Goal: Obtain resource: Download file/media

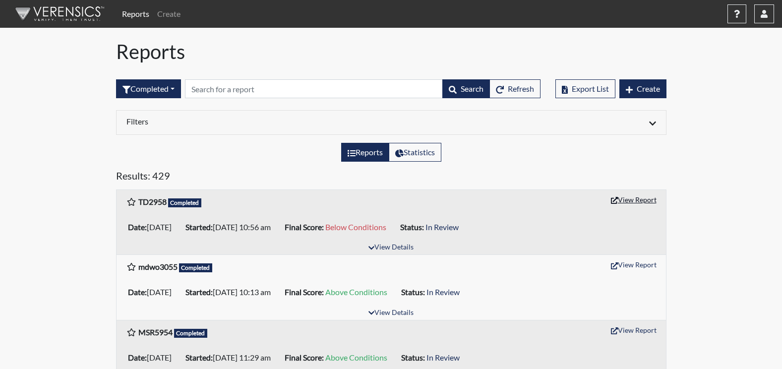
click at [629, 199] on button "View Report" at bounding box center [633, 199] width 55 height 15
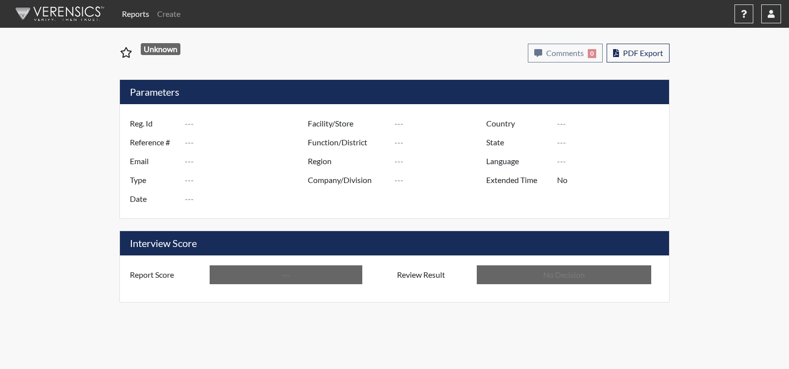
type input "TD2958"
type input "51432"
type input "---"
type input "Corrections Pre-Employment"
type input "[DATE]"
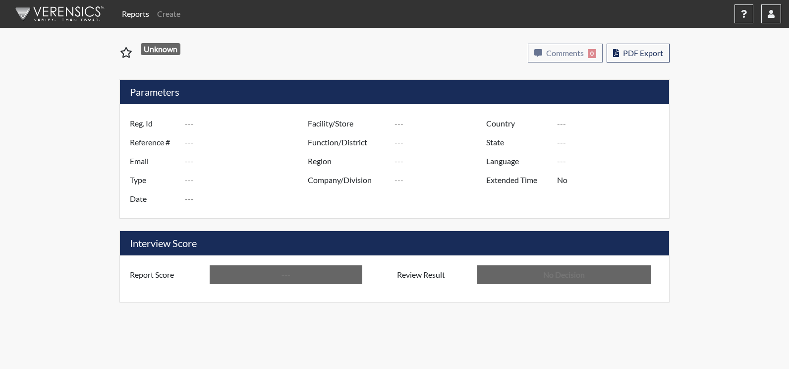
type input "[PERSON_NAME]"
type input "[GEOGRAPHIC_DATA]"
type input "[US_STATE]"
type input "English"
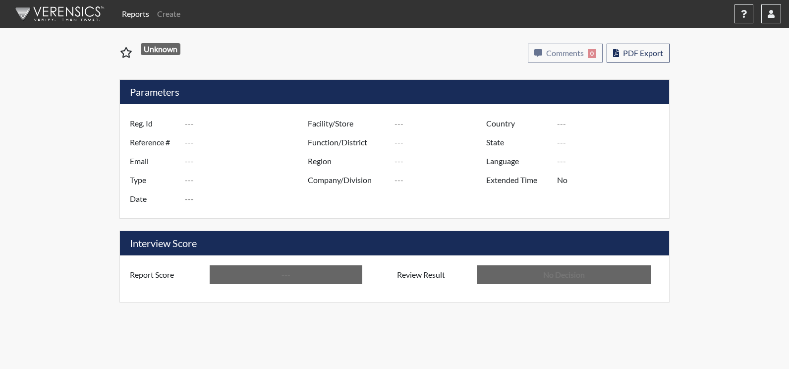
type input "Below Conditions"
type input "In Review"
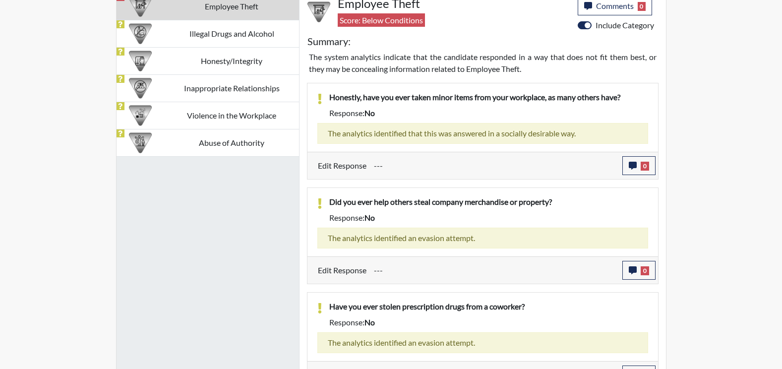
scroll to position [545, 0]
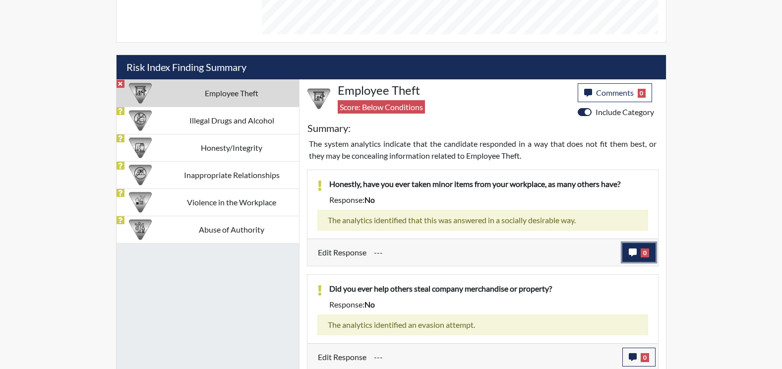
click at [631, 250] on icon "button" at bounding box center [632, 252] width 8 height 8
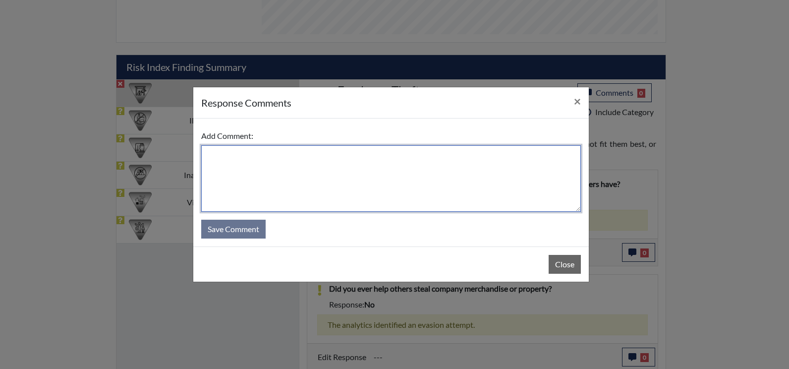
click at [242, 161] on textarea at bounding box center [391, 178] width 380 height 66
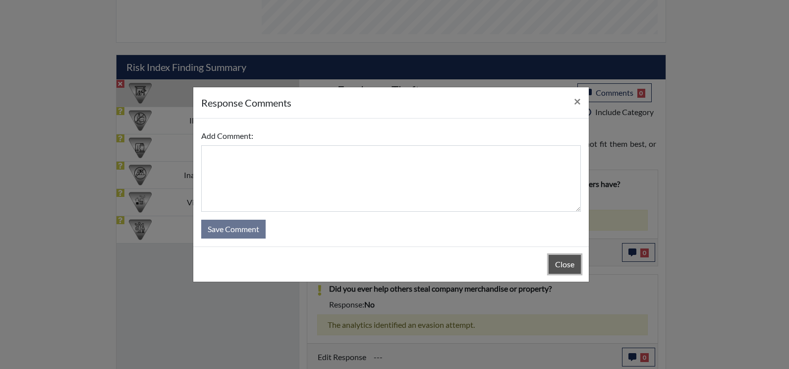
click at [571, 261] on button "Close" at bounding box center [565, 264] width 32 height 19
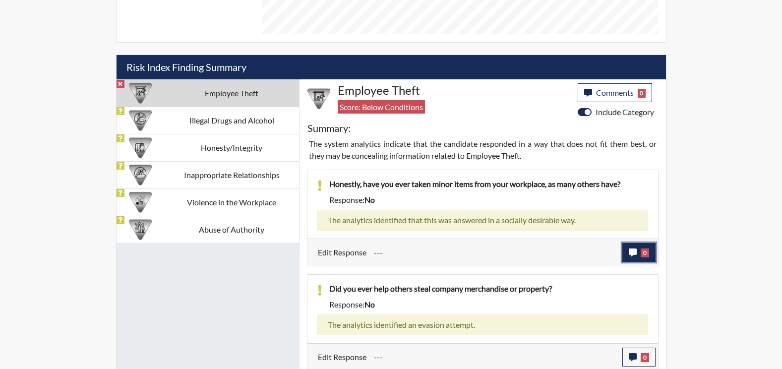
click at [634, 248] on icon "button" at bounding box center [632, 252] width 8 height 8
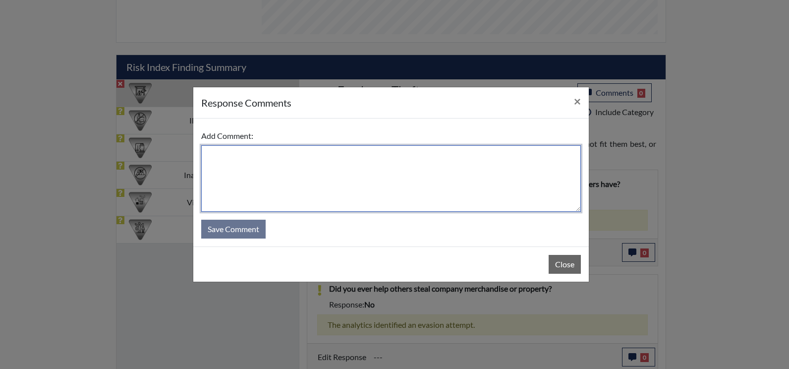
click at [260, 162] on textarea at bounding box center [391, 178] width 380 height 66
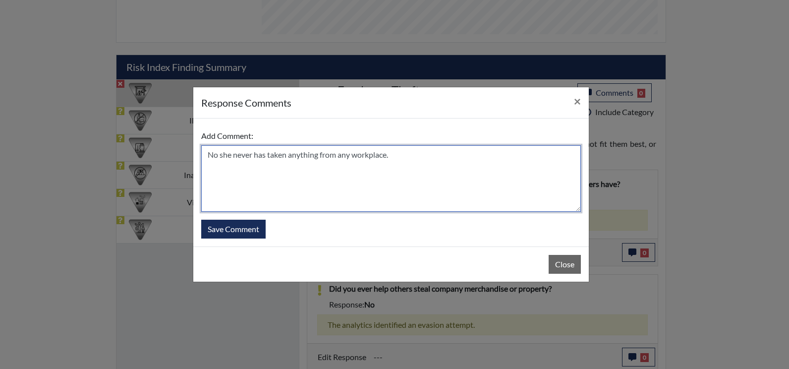
click at [231, 154] on textarea "No she never has taken anything from any workplace." at bounding box center [391, 178] width 380 height 66
type textarea "No, she has never taken anything from any workplace."
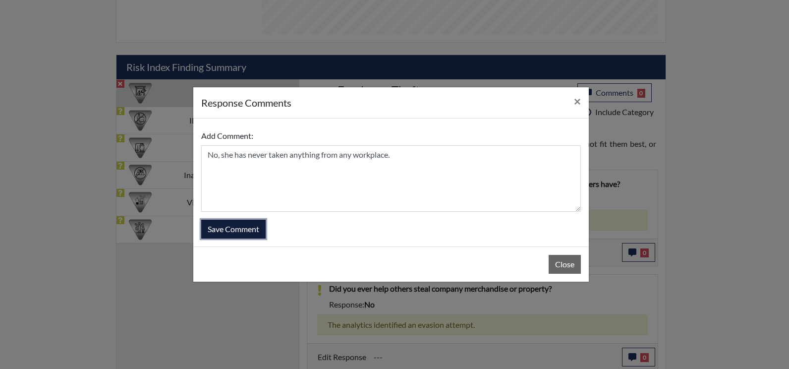
click at [228, 224] on button "Save Comment" at bounding box center [233, 229] width 64 height 19
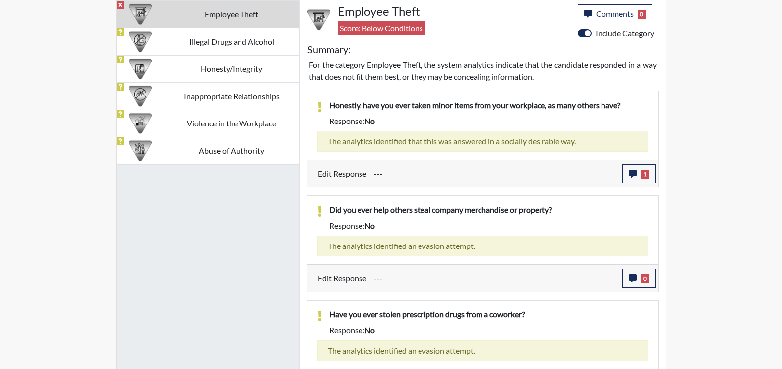
scroll to position [644, 0]
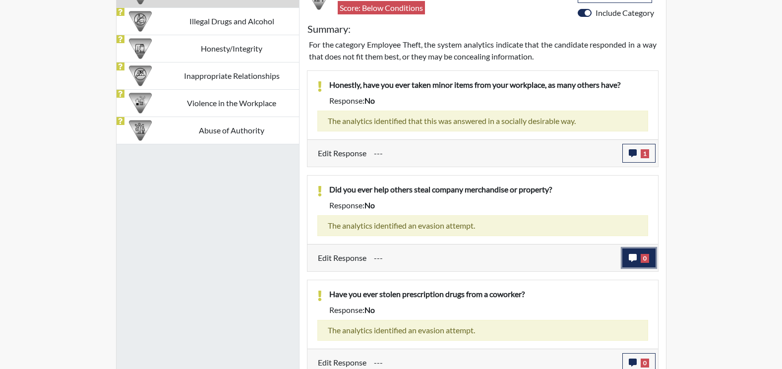
click at [631, 258] on icon "button" at bounding box center [632, 258] width 8 height 8
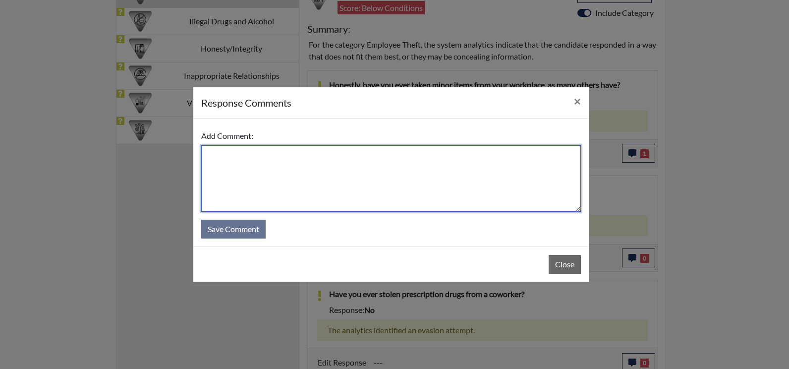
click at [231, 168] on textarea at bounding box center [391, 178] width 380 height 66
type textarea "NO"
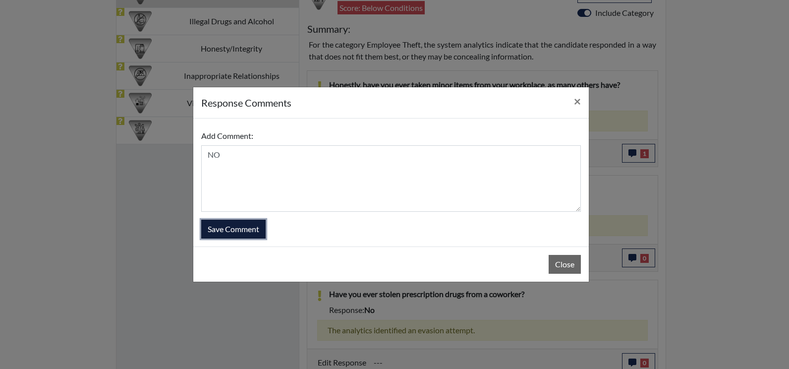
click at [248, 230] on button "Save Comment" at bounding box center [233, 229] width 64 height 19
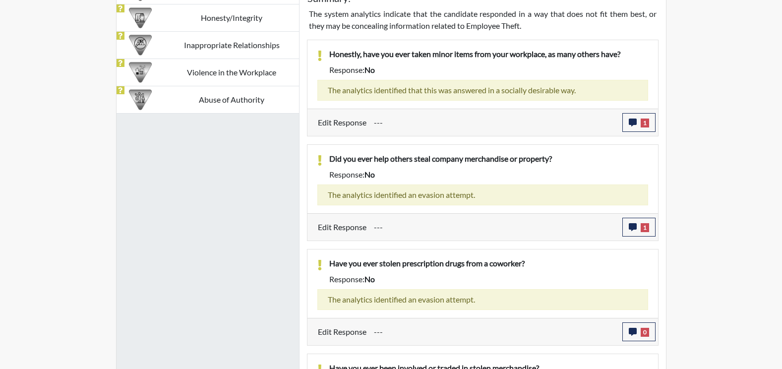
scroll to position [743, 0]
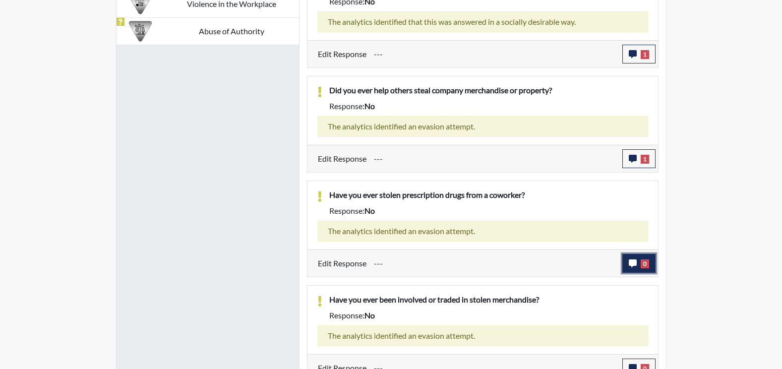
click at [634, 260] on icon "button" at bounding box center [632, 263] width 8 height 8
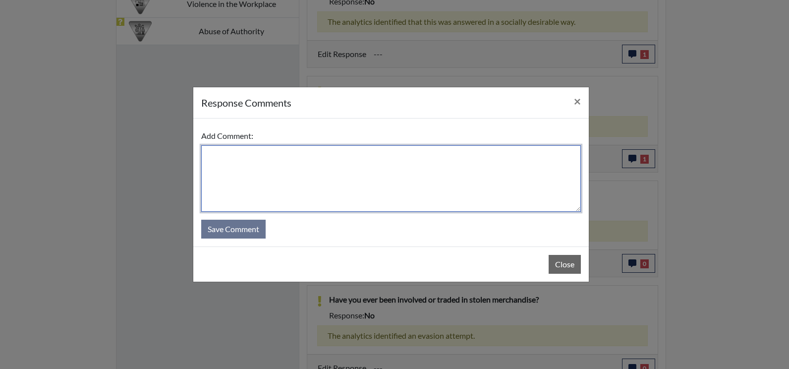
click at [239, 162] on textarea at bounding box center [391, 178] width 380 height 66
type textarea "NO"
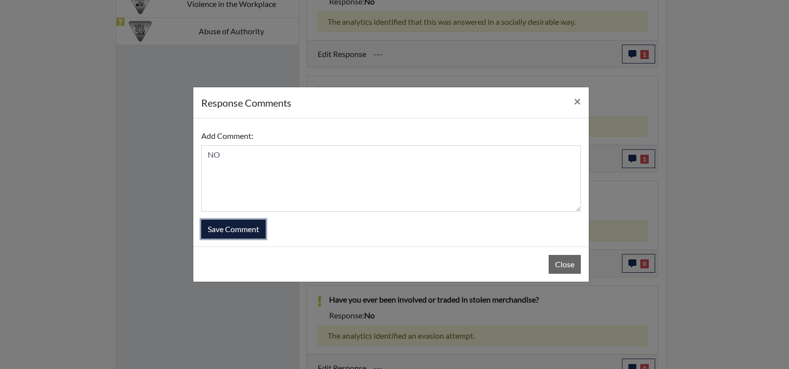
click at [243, 233] on button "Save Comment" at bounding box center [233, 229] width 64 height 19
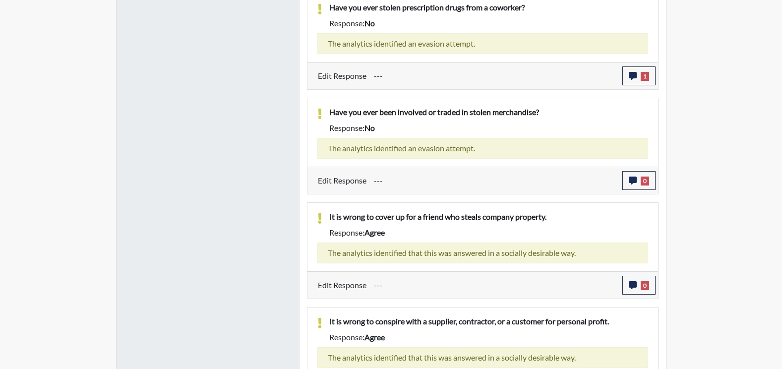
scroll to position [942, 0]
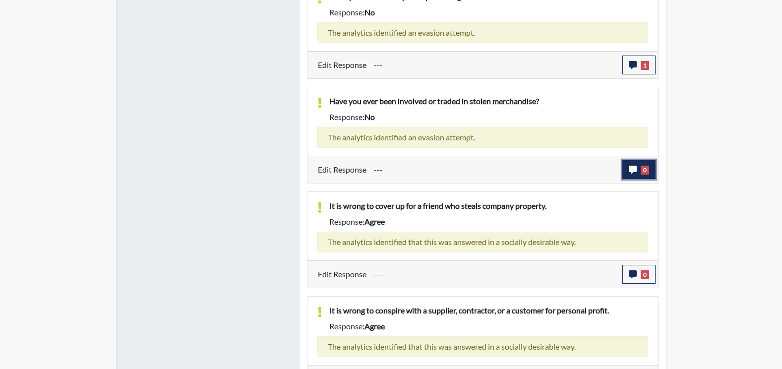
click at [627, 169] on button "0" at bounding box center [638, 169] width 33 height 19
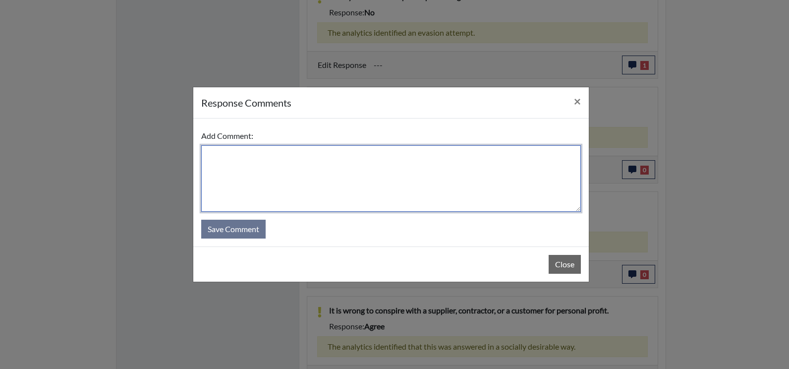
click at [291, 172] on textarea at bounding box center [391, 178] width 380 height 66
type textarea "NO"
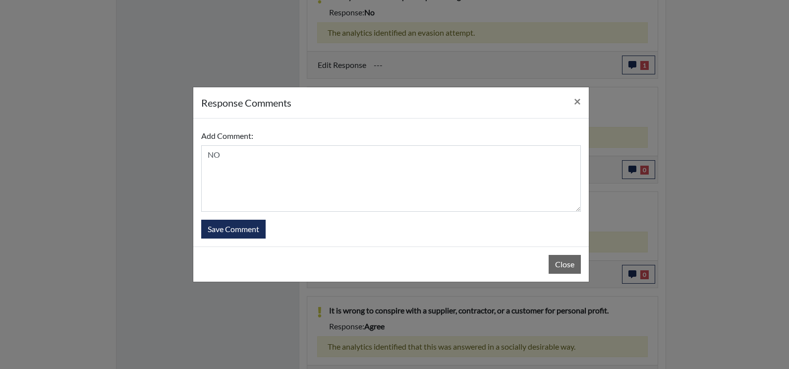
click at [228, 239] on div "Add Comment: NO Save Comment" at bounding box center [390, 182] width 395 height 128
click at [231, 232] on button "Save Comment" at bounding box center [233, 229] width 64 height 19
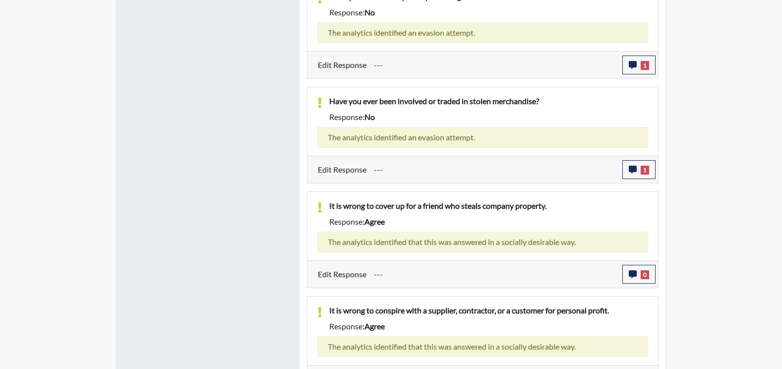
scroll to position [165, 412]
click at [629, 274] on icon "button" at bounding box center [632, 274] width 8 height 8
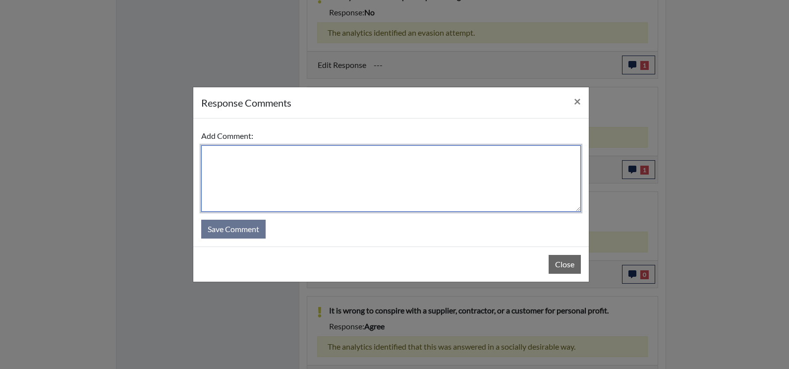
click at [250, 165] on textarea at bounding box center [391, 178] width 380 height 66
type textarea "AGREE"
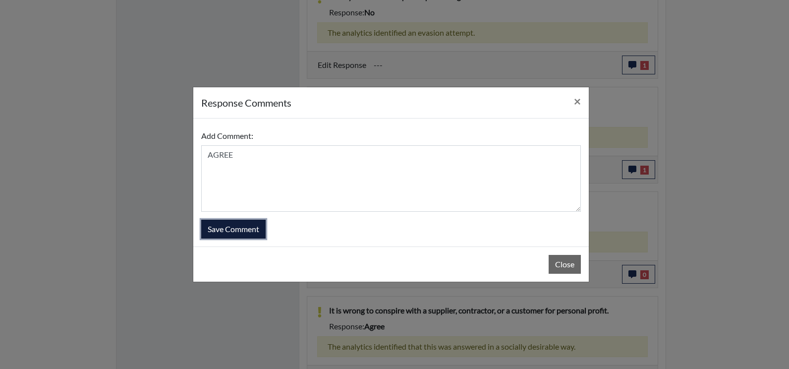
click at [230, 227] on button "Save Comment" at bounding box center [233, 229] width 64 height 19
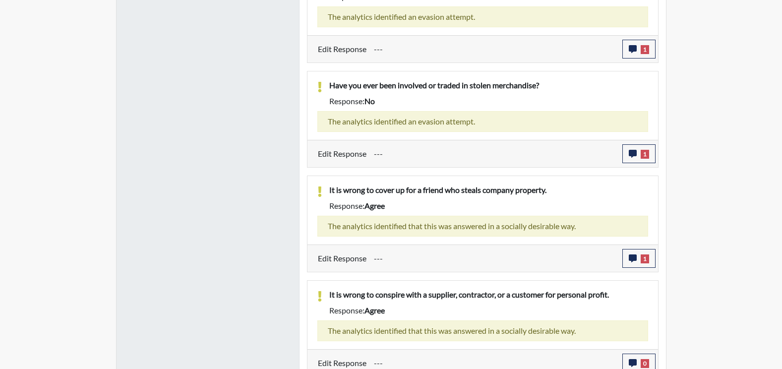
scroll to position [966, 0]
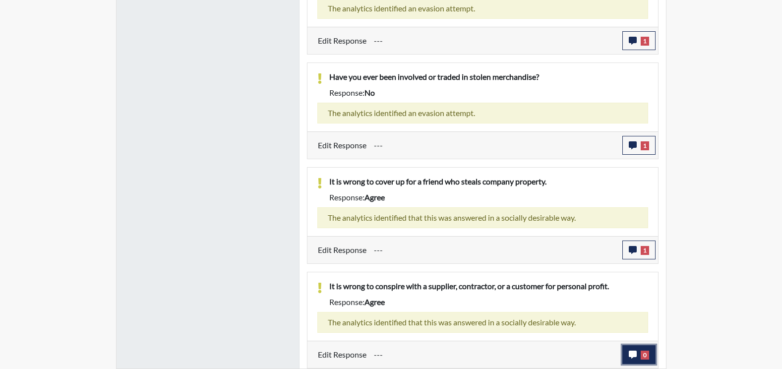
click at [627, 355] on button "0" at bounding box center [638, 354] width 33 height 19
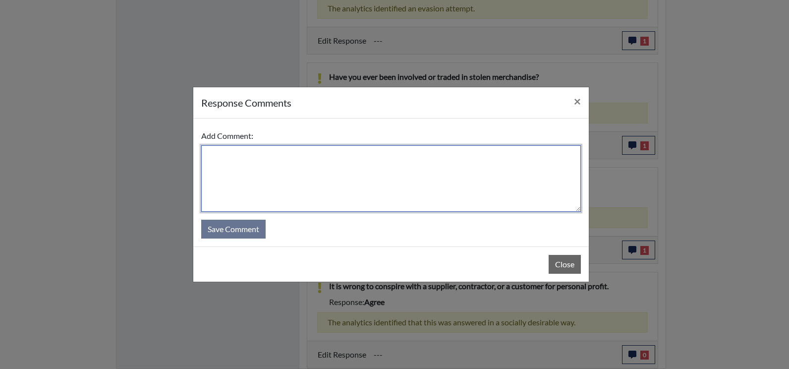
click at [255, 166] on textarea at bounding box center [391, 178] width 380 height 66
type textarea "Agree"
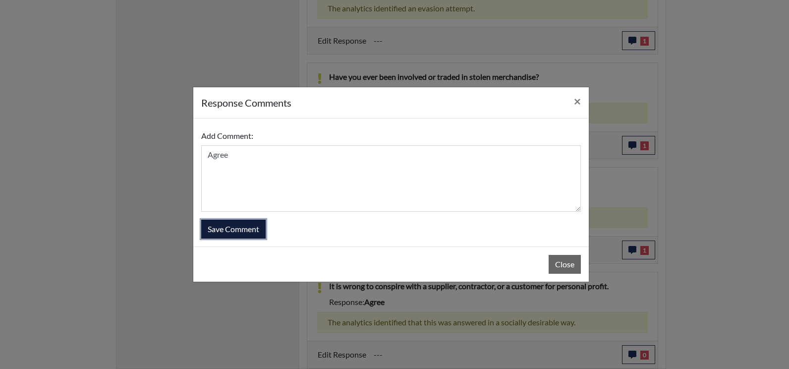
click at [223, 229] on button "Save Comment" at bounding box center [233, 229] width 64 height 19
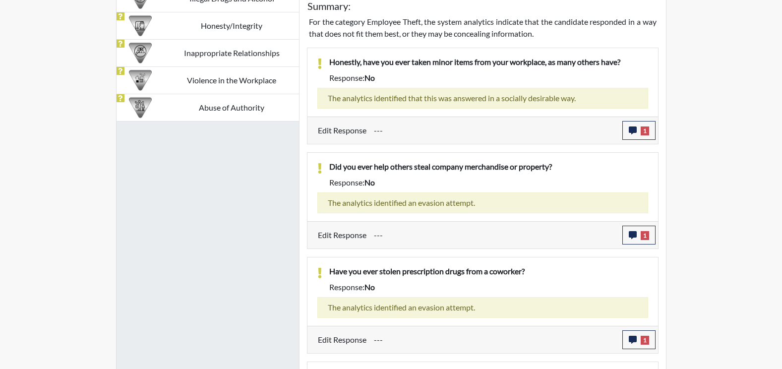
scroll to position [569, 0]
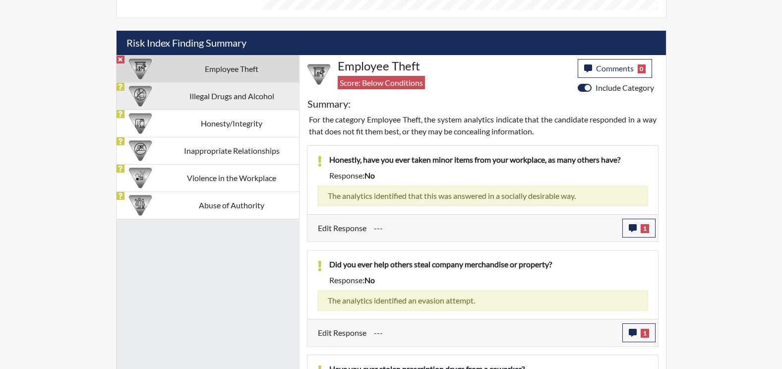
click at [213, 97] on td "Illegal Drugs and Alcohol" at bounding box center [232, 95] width 134 height 27
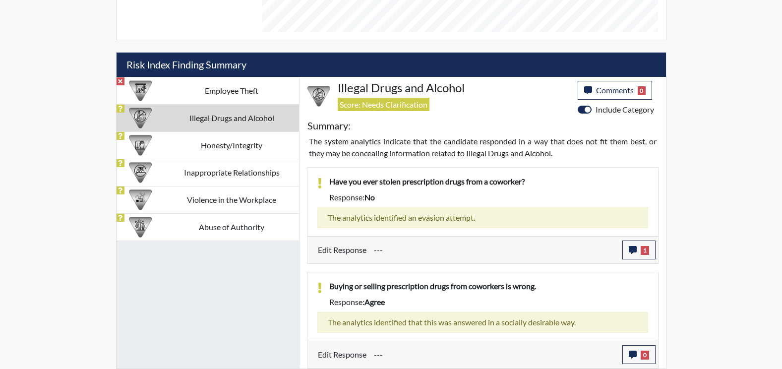
scroll to position [548, 0]
click at [235, 150] on td "Honesty/Integrity" at bounding box center [232, 144] width 134 height 27
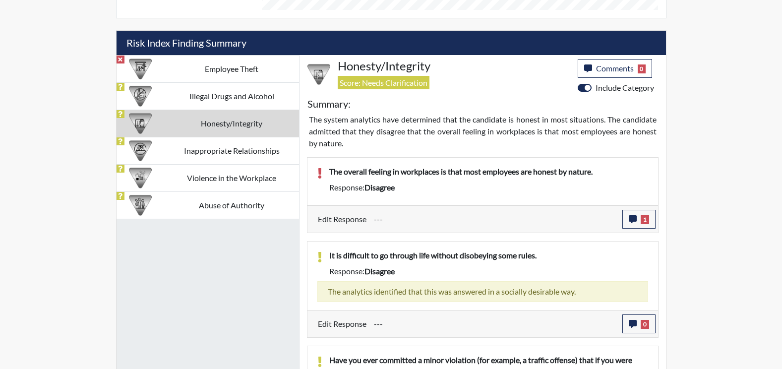
click at [218, 158] on td "Inappropriate Relationships" at bounding box center [232, 150] width 134 height 27
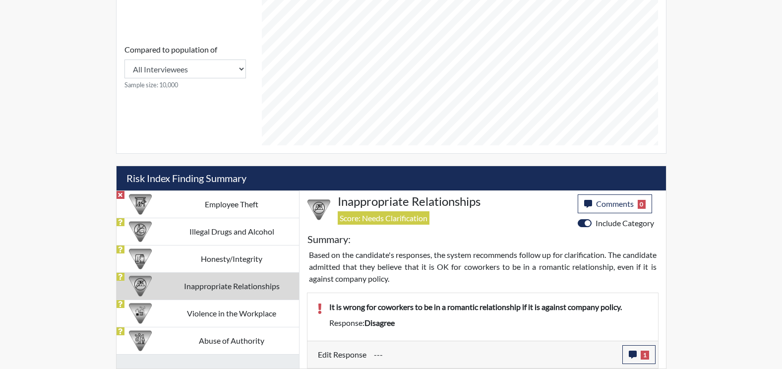
scroll to position [434, 0]
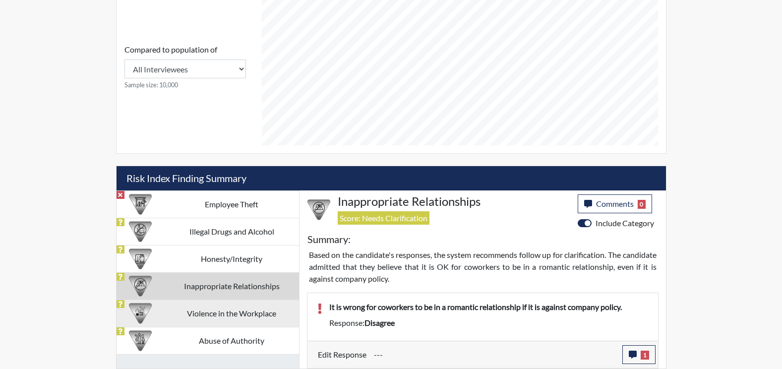
click at [236, 316] on td "Violence in the Workplace" at bounding box center [232, 312] width 134 height 27
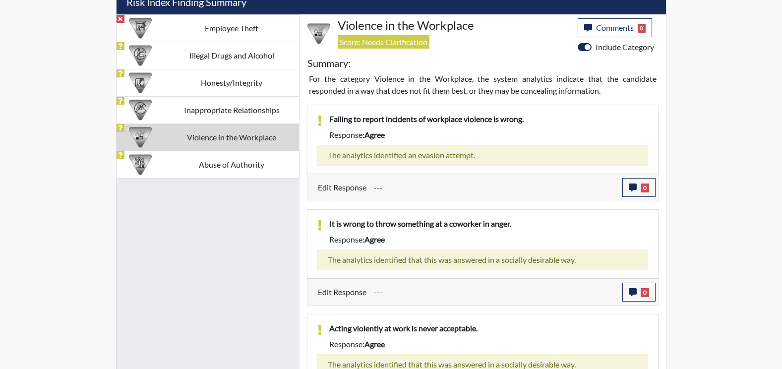
scroll to position [652, 0]
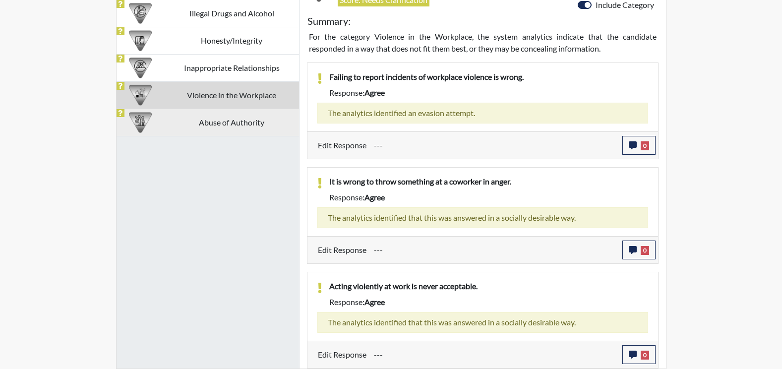
click at [203, 120] on td "Abuse of Authority" at bounding box center [232, 122] width 134 height 27
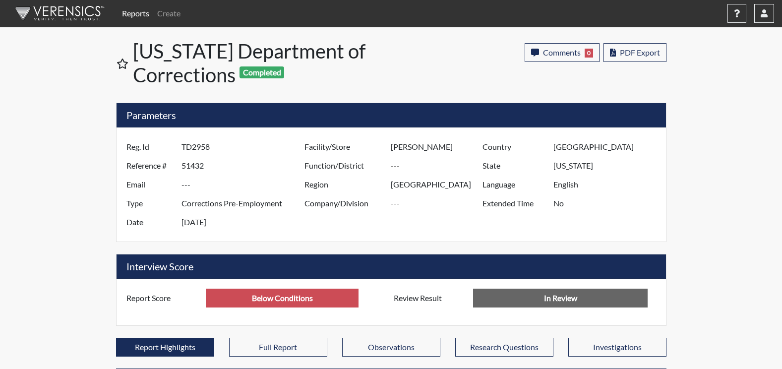
scroll to position [0, 0]
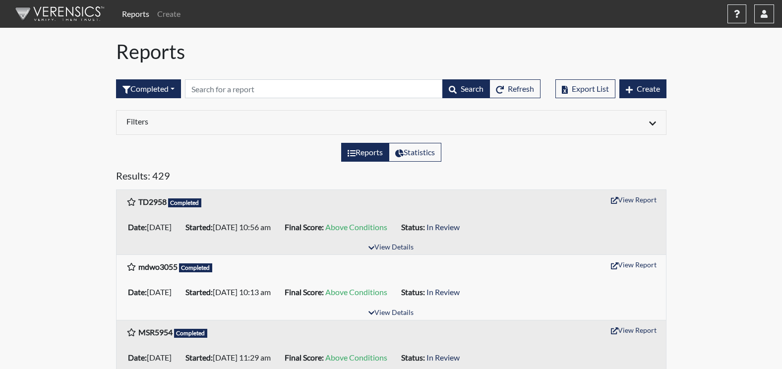
click at [631, 191] on div "TD2958 Completed View Report" at bounding box center [390, 201] width 549 height 23
click at [632, 199] on button "View Report" at bounding box center [633, 199] width 55 height 15
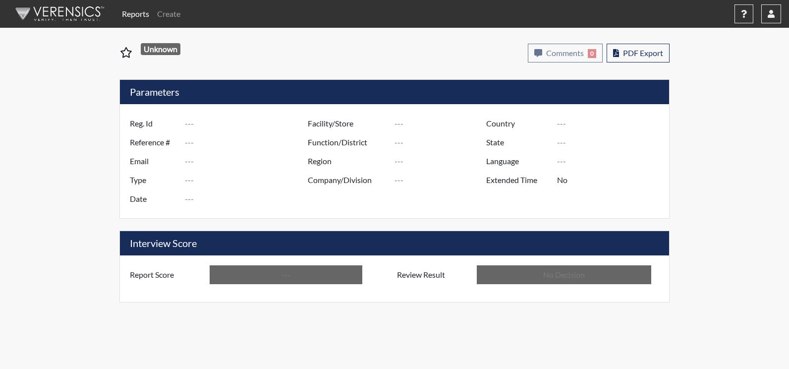
type input "TD2958"
type input "51432"
type input "---"
type input "Corrections Pre-Employment"
type input "[DATE]"
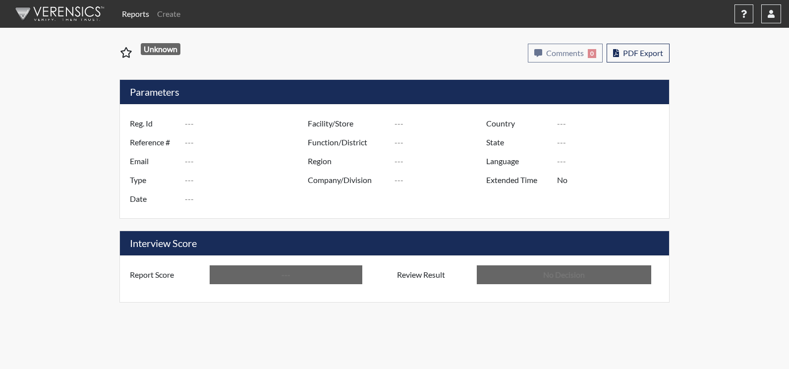
type input "[PERSON_NAME]"
type input "[GEOGRAPHIC_DATA]"
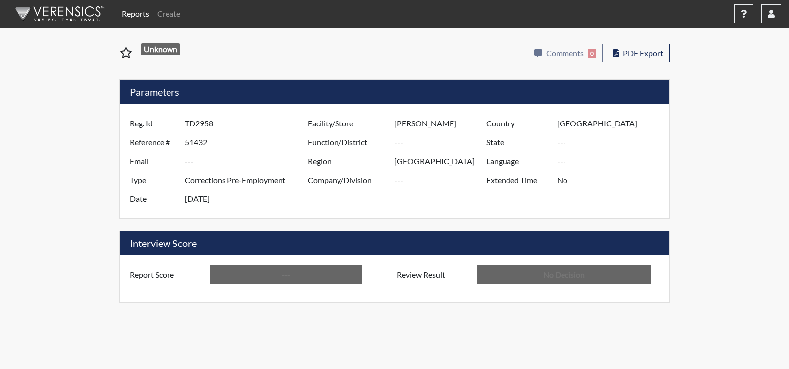
type input "[US_STATE]"
type input "English"
type input "Above Conditions"
type input "In Review"
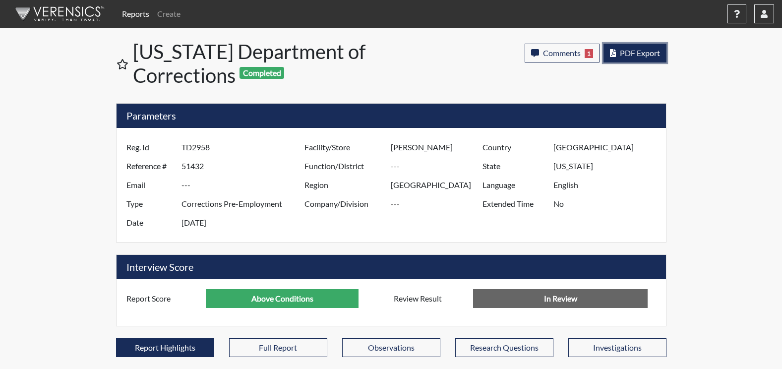
scroll to position [165, 412]
click at [632, 48] on button "PDF Export" at bounding box center [634, 53] width 63 height 19
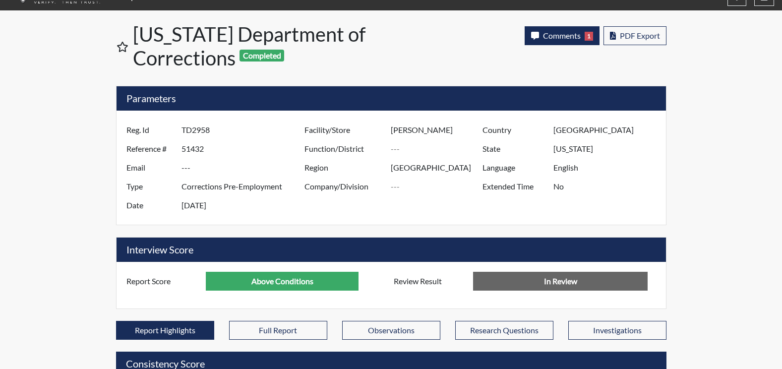
scroll to position [0, 0]
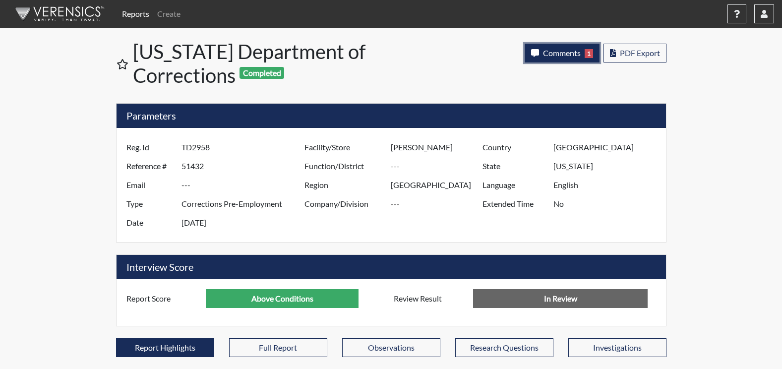
click at [550, 53] on span "Comments" at bounding box center [562, 52] width 38 height 9
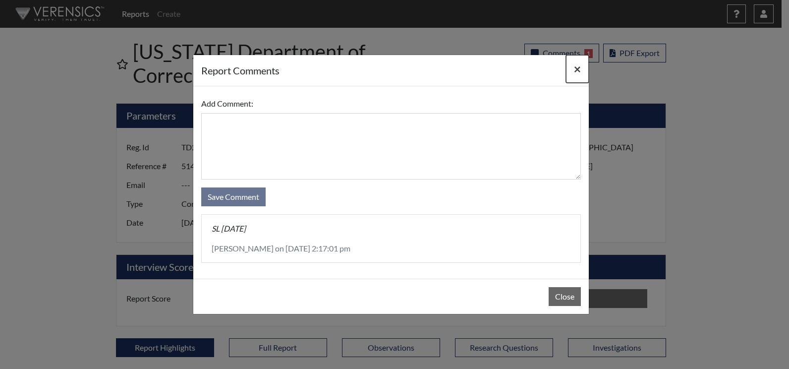
click at [578, 69] on span "×" at bounding box center [577, 68] width 7 height 14
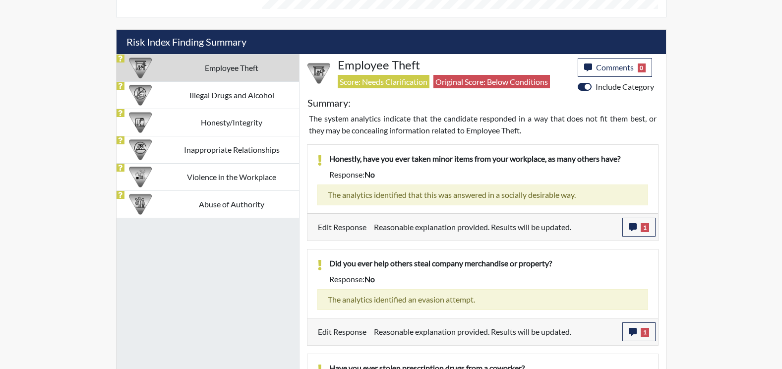
scroll to position [569, 0]
